Goal: Check status: Check status

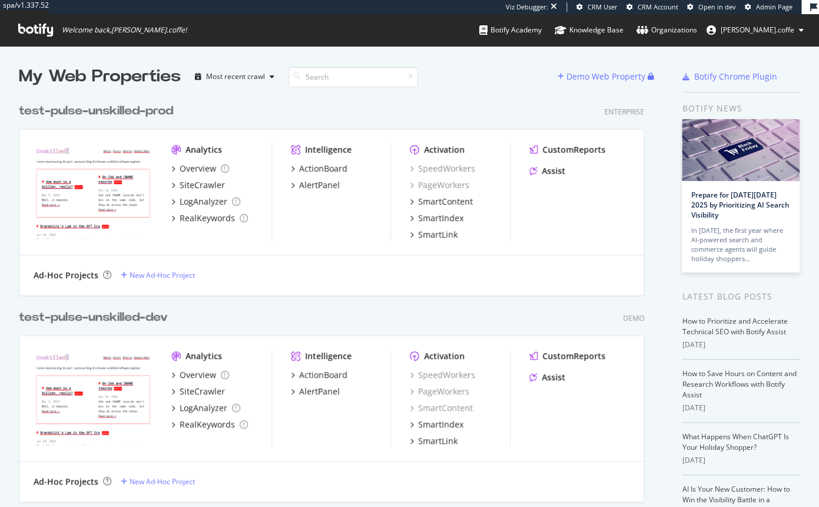
scroll to position [507, 819]
click at [130, 114] on div "test-pulse-unskilled-prod" at bounding box center [96, 110] width 154 height 17
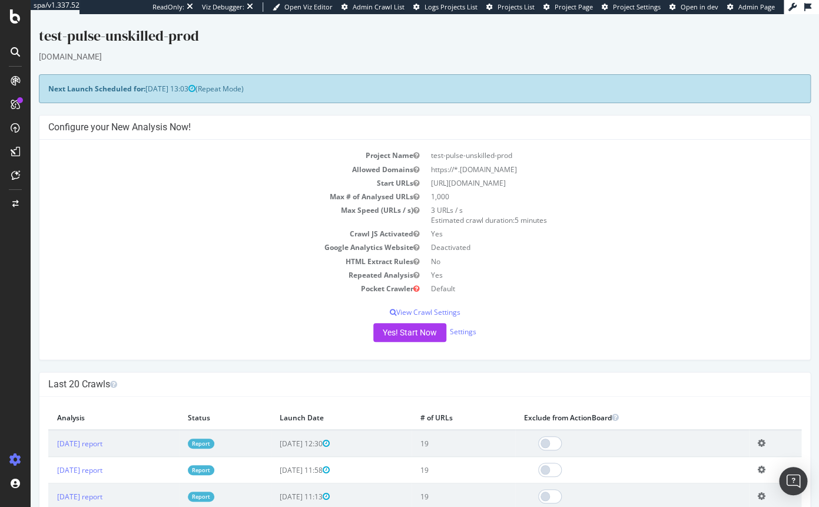
click at [401, 11] on span "Admin Crawl List" at bounding box center [379, 6] width 52 height 9
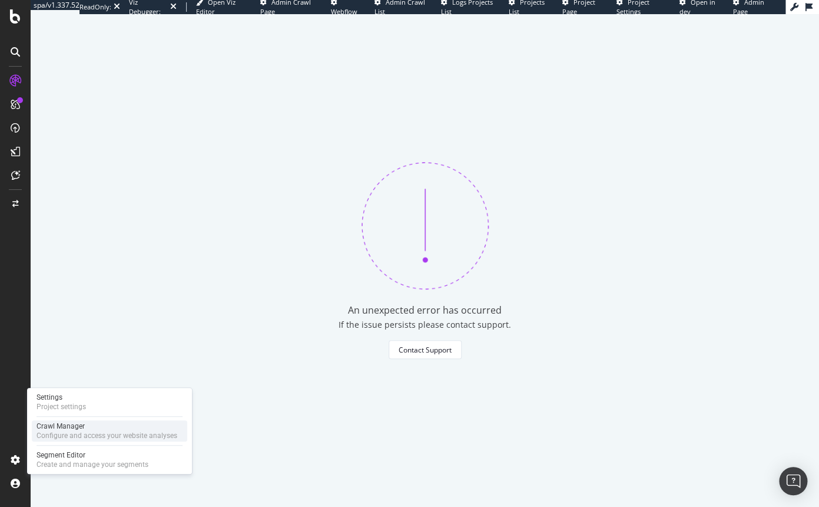
click at [73, 433] on div "Configure and access your website analyses" at bounding box center [107, 435] width 141 height 9
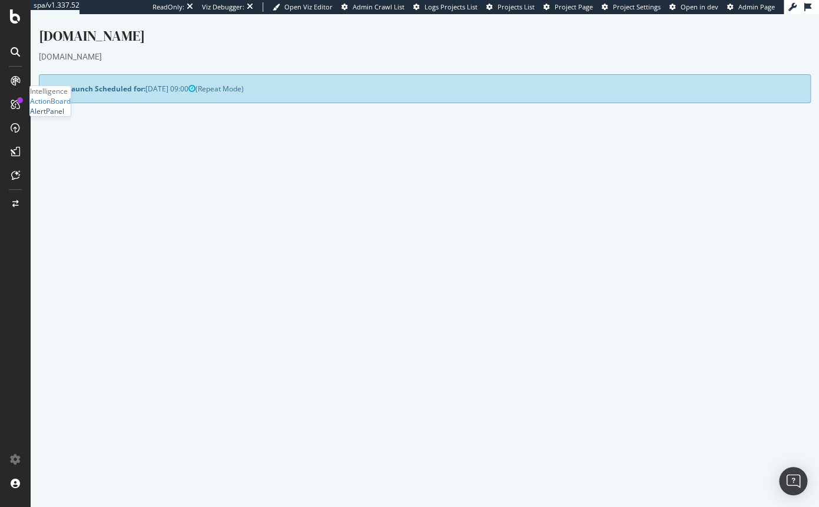
click at [59, 116] on div "AlertPanel" at bounding box center [47, 111] width 34 height 10
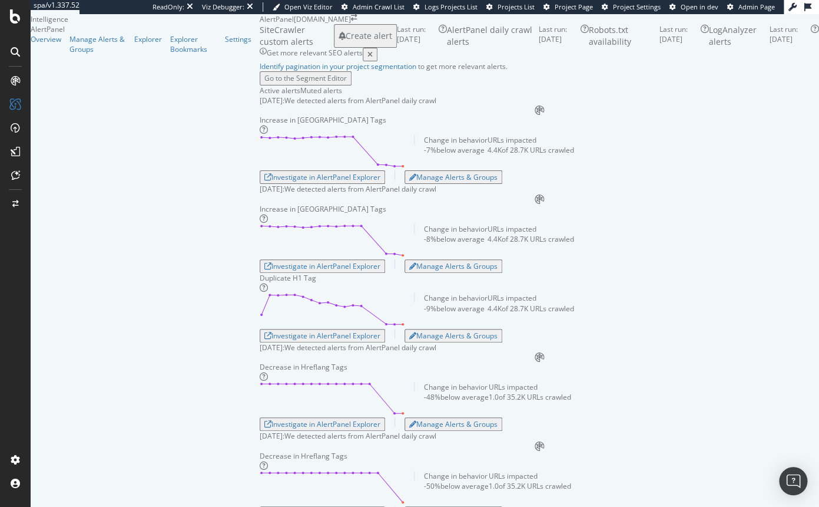
click at [416, 95] on div "Active alerts Muted alerts" at bounding box center [540, 90] width 560 height 10
